Goal: Use online tool/utility: Utilize a website feature to perform a specific function

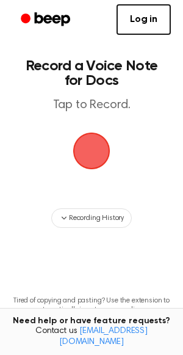
click at [96, 157] on span "button" at bounding box center [91, 151] width 37 height 37
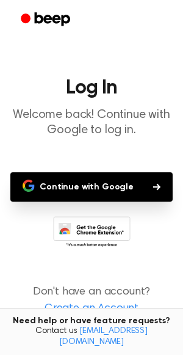
click at [105, 191] on button "Continue with Google" at bounding box center [91, 186] width 163 height 29
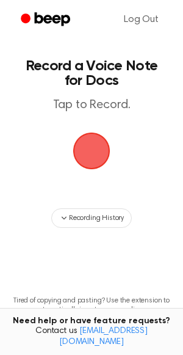
click at [84, 151] on span "button" at bounding box center [92, 151] width 40 height 40
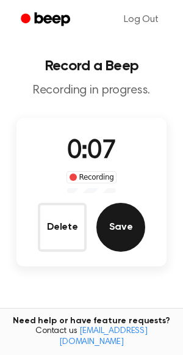
click at [117, 225] on button "Save" at bounding box center [121, 227] width 49 height 49
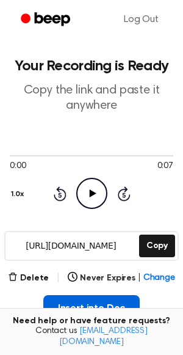
click at [87, 303] on button "Insert into Doc" at bounding box center [91, 308] width 97 height 27
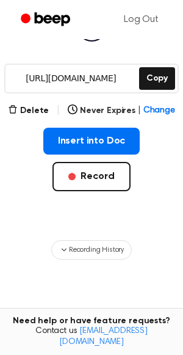
scroll to position [161, 0]
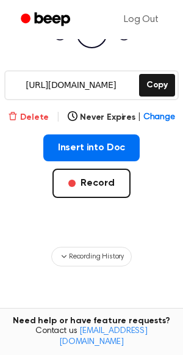
click at [16, 117] on icon "button" at bounding box center [13, 116] width 10 height 10
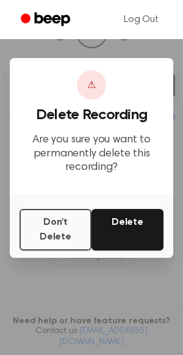
click at [140, 228] on button "Delete" at bounding box center [128, 230] width 72 height 42
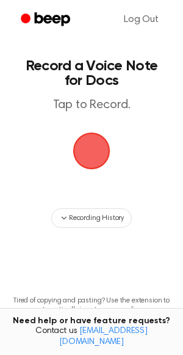
scroll to position [76, 0]
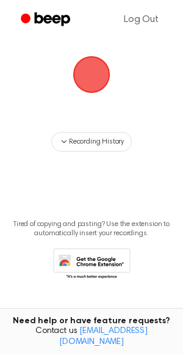
click at [104, 79] on span "button" at bounding box center [92, 74] width 34 height 34
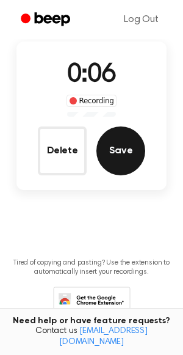
click at [128, 153] on button "Save" at bounding box center [121, 150] width 49 height 49
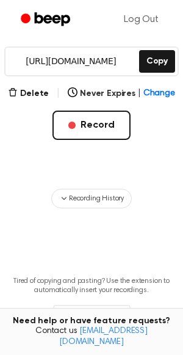
scroll to position [189, 0]
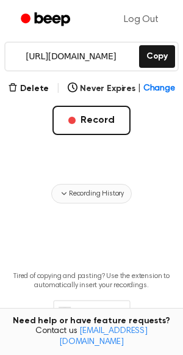
click at [66, 189] on icon "button" at bounding box center [64, 194] width 10 height 10
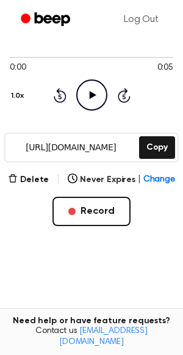
scroll to position [87, 0]
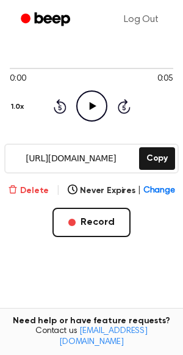
click at [21, 189] on button "Delete" at bounding box center [28, 191] width 41 height 13
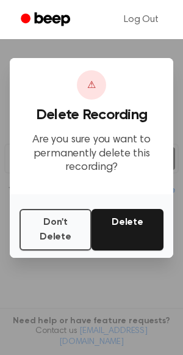
click at [131, 230] on button "Delete" at bounding box center [128, 230] width 72 height 42
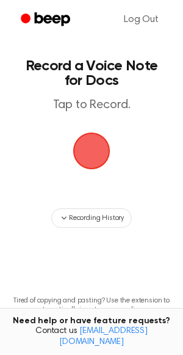
scroll to position [76, 0]
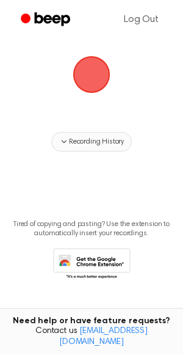
click at [87, 142] on span "Recording History" at bounding box center [96, 141] width 55 height 11
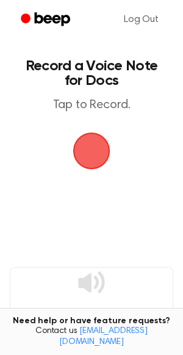
scroll to position [0, 0]
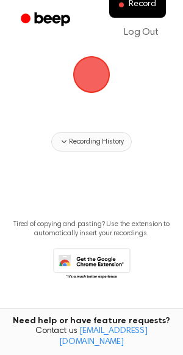
scroll to position [76, 0]
click at [90, 142] on span "Recording History" at bounding box center [96, 141] width 55 height 11
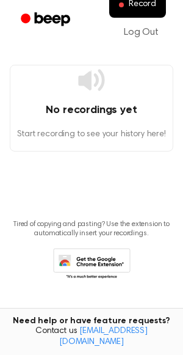
scroll to position [202, 0]
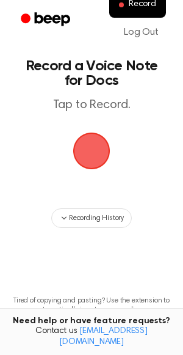
click at [89, 154] on span "button" at bounding box center [91, 151] width 68 height 68
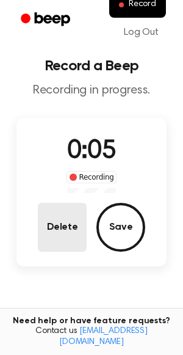
click at [60, 229] on button "Delete" at bounding box center [62, 227] width 49 height 49
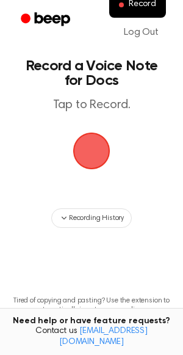
click at [92, 152] on span "button" at bounding box center [92, 151] width 34 height 34
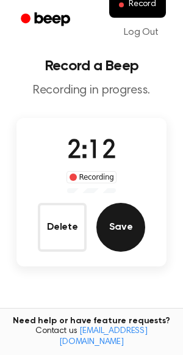
click at [122, 225] on button "Save" at bounding box center [121, 227] width 49 height 49
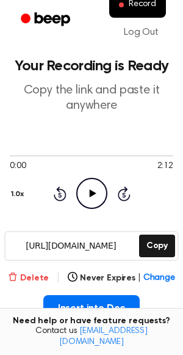
click at [21, 276] on button "Delete" at bounding box center [28, 278] width 41 height 13
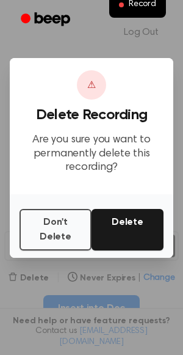
click at [128, 234] on button "Delete" at bounding box center [128, 230] width 72 height 42
